Goal: Information Seeking & Learning: Check status

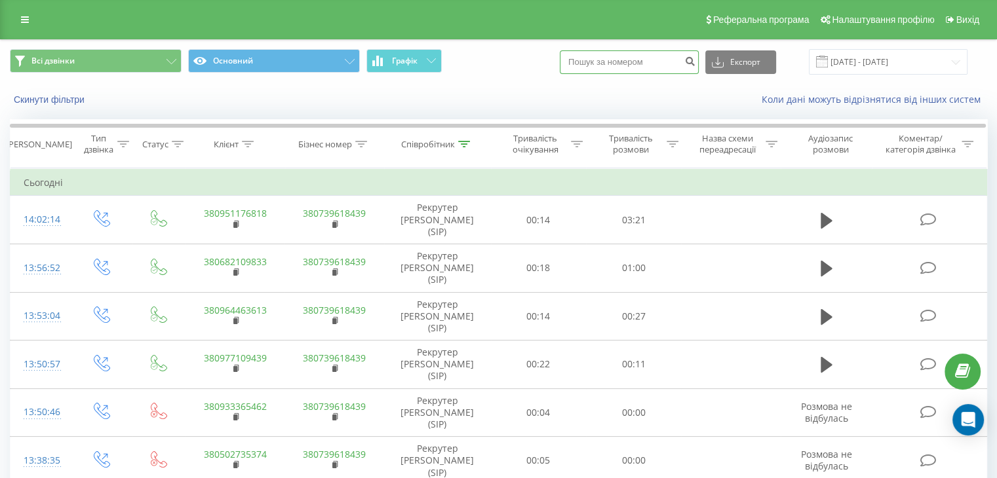
click at [629, 66] on input at bounding box center [629, 62] width 139 height 24
paste input "380986024518"
type input "380986024518"
